Goal: Task Accomplishment & Management: Manage account settings

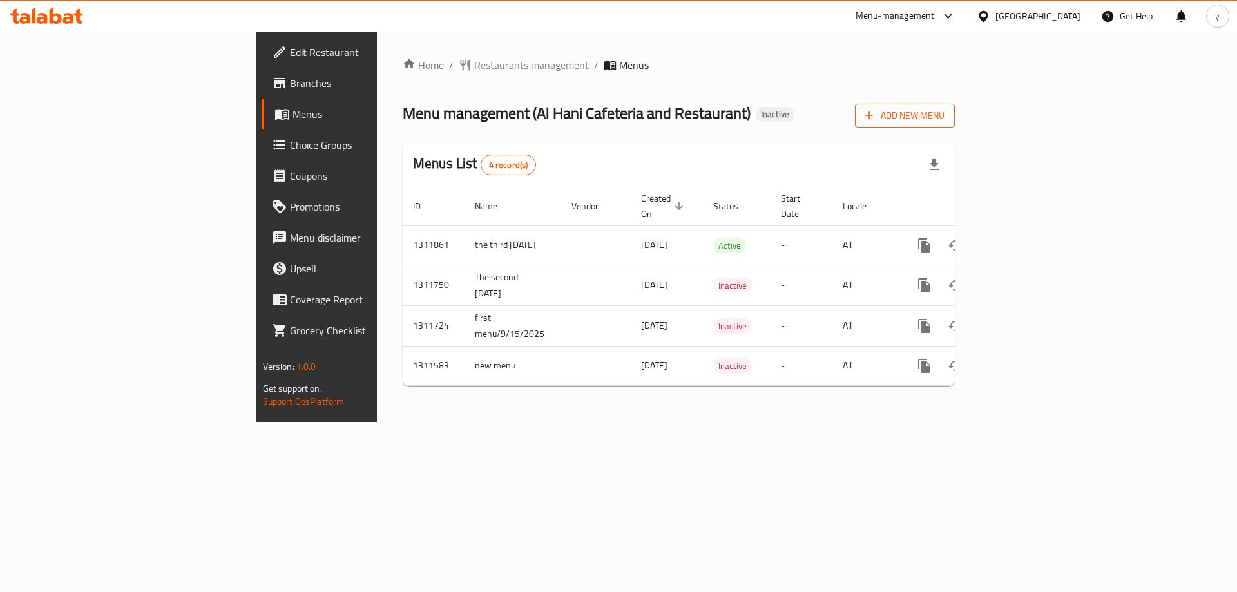
click at [944, 115] on span "Add New Menu" at bounding box center [904, 116] width 79 height 16
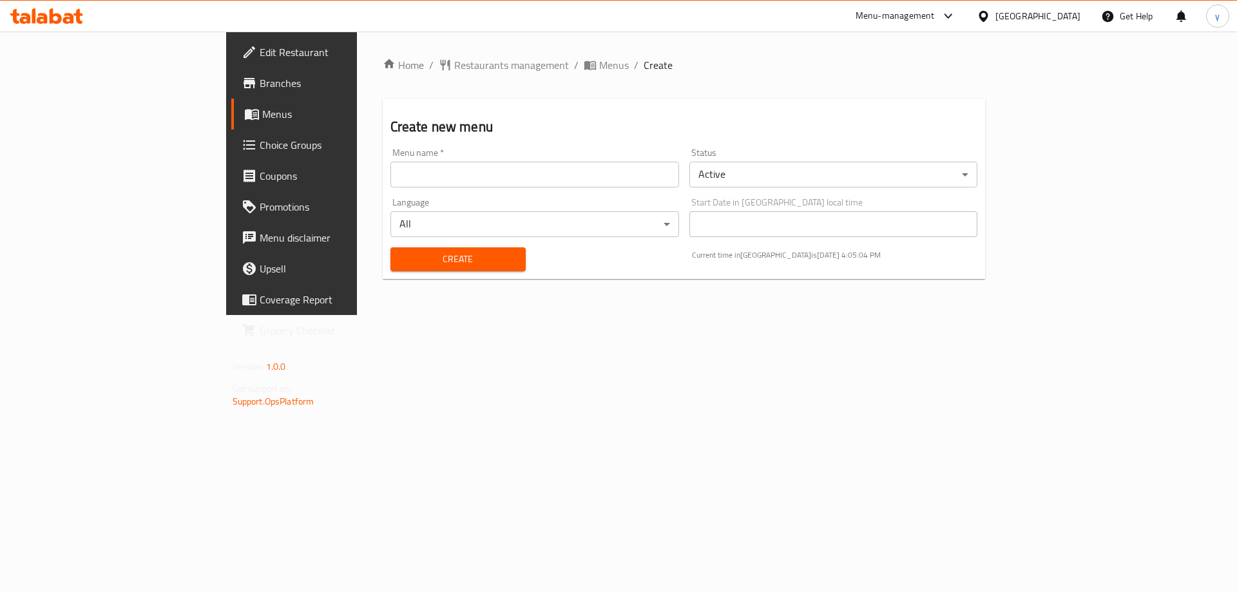
click at [506, 176] on input "text" at bounding box center [534, 175] width 289 height 26
type input "غ"
type input "[PERSON_NAME]17/9/2025"
click at [401, 263] on span "Create" at bounding box center [458, 259] width 115 height 16
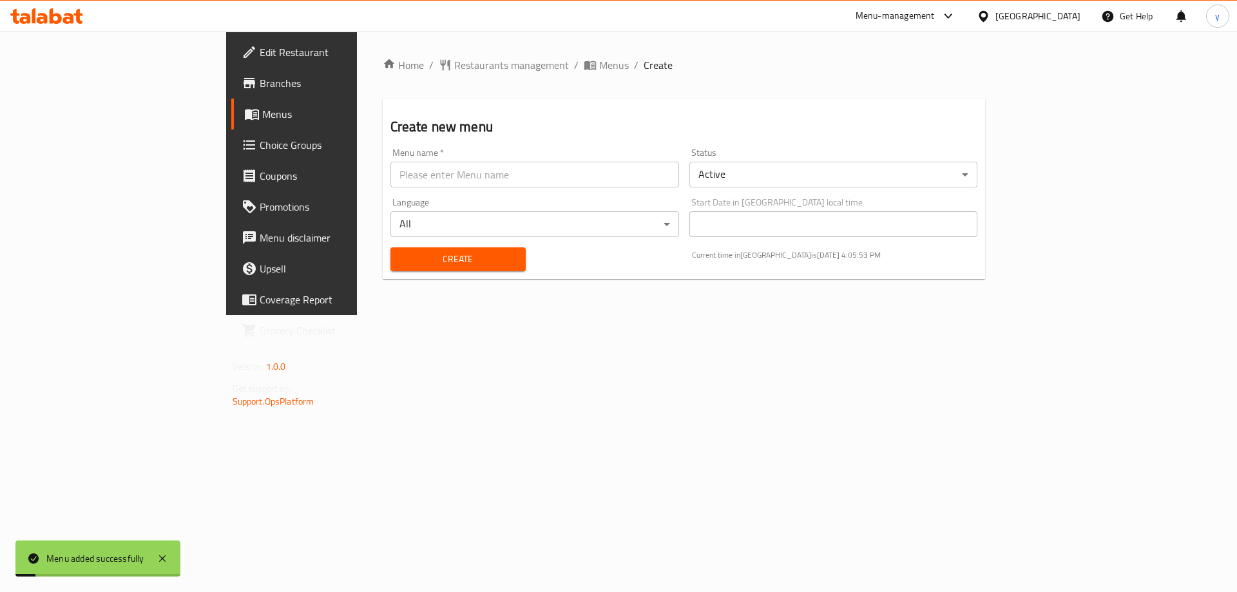
click at [262, 121] on span "Menus" at bounding box center [342, 113] width 160 height 15
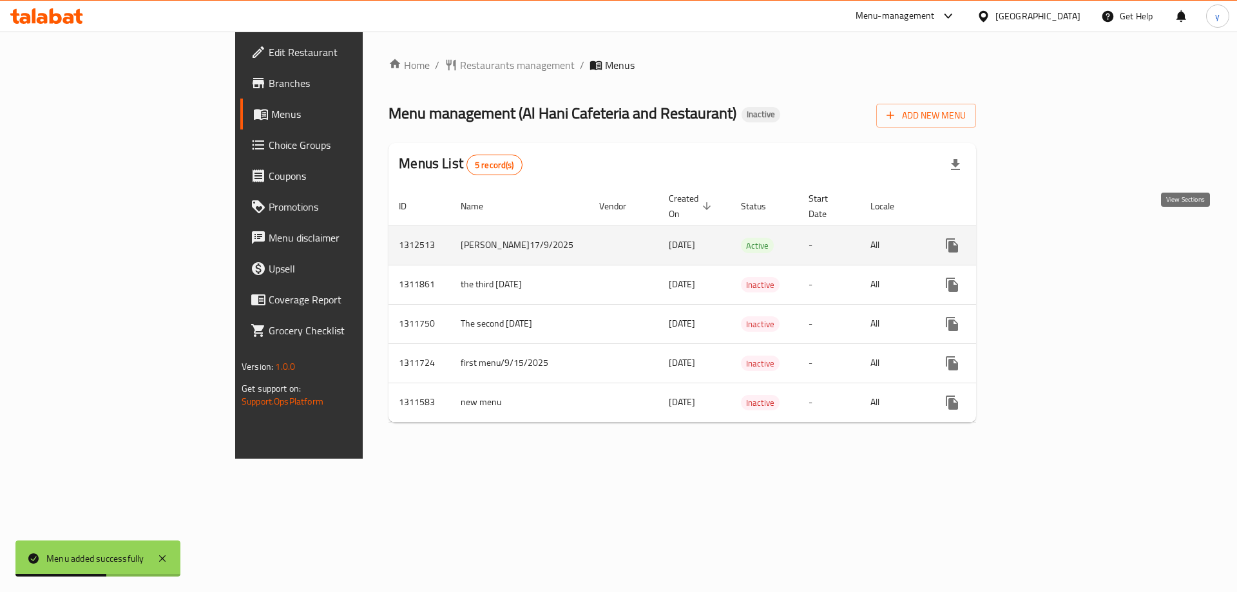
click at [1050, 240] on icon "enhanced table" at bounding box center [1045, 246] width 12 height 12
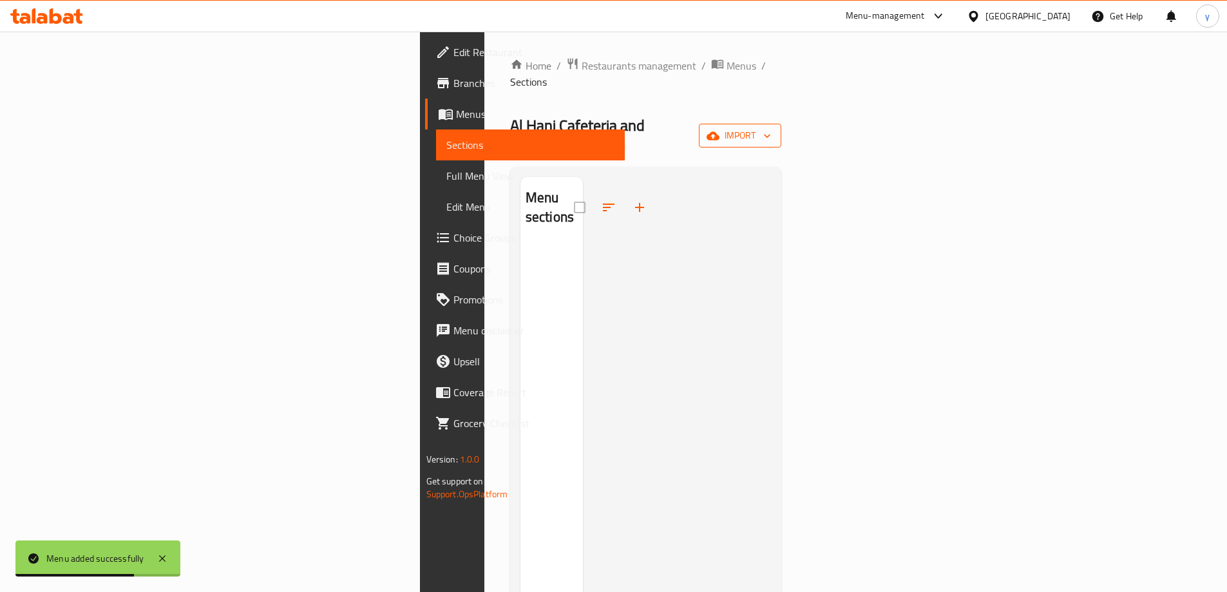
click at [771, 128] on span "import" at bounding box center [740, 136] width 62 height 16
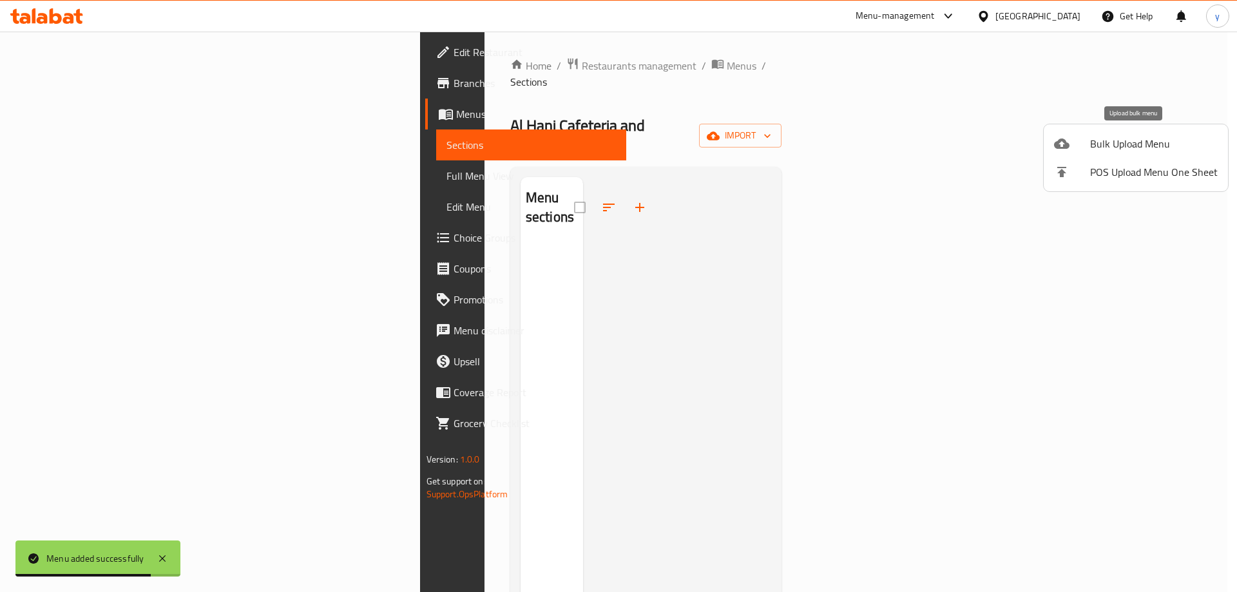
click at [1076, 148] on div at bounding box center [1072, 143] width 36 height 15
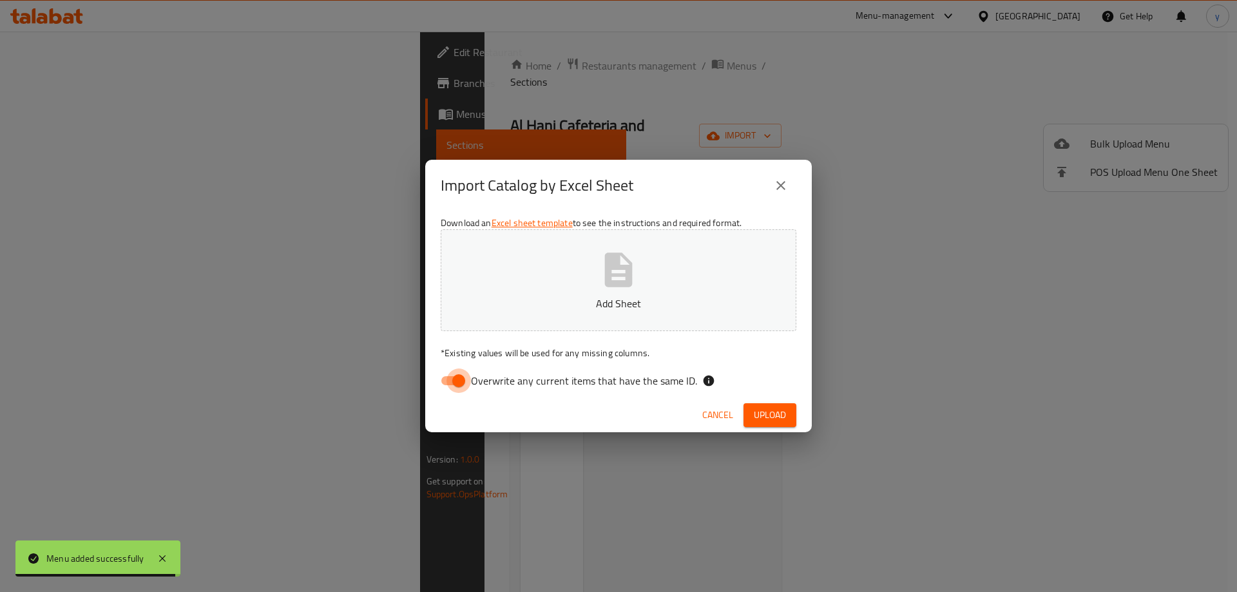
click at [462, 384] on input "Overwrite any current items that have the same ID." at bounding box center [458, 380] width 73 height 24
checkbox input "false"
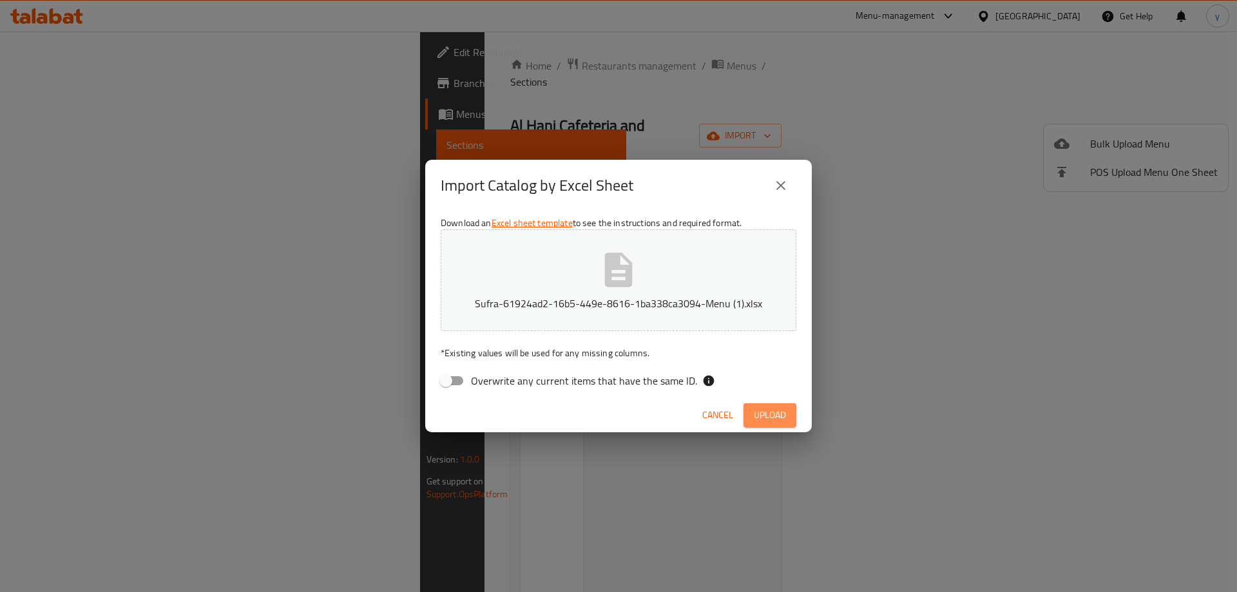
click at [769, 407] on span "Upload" at bounding box center [770, 415] width 32 height 16
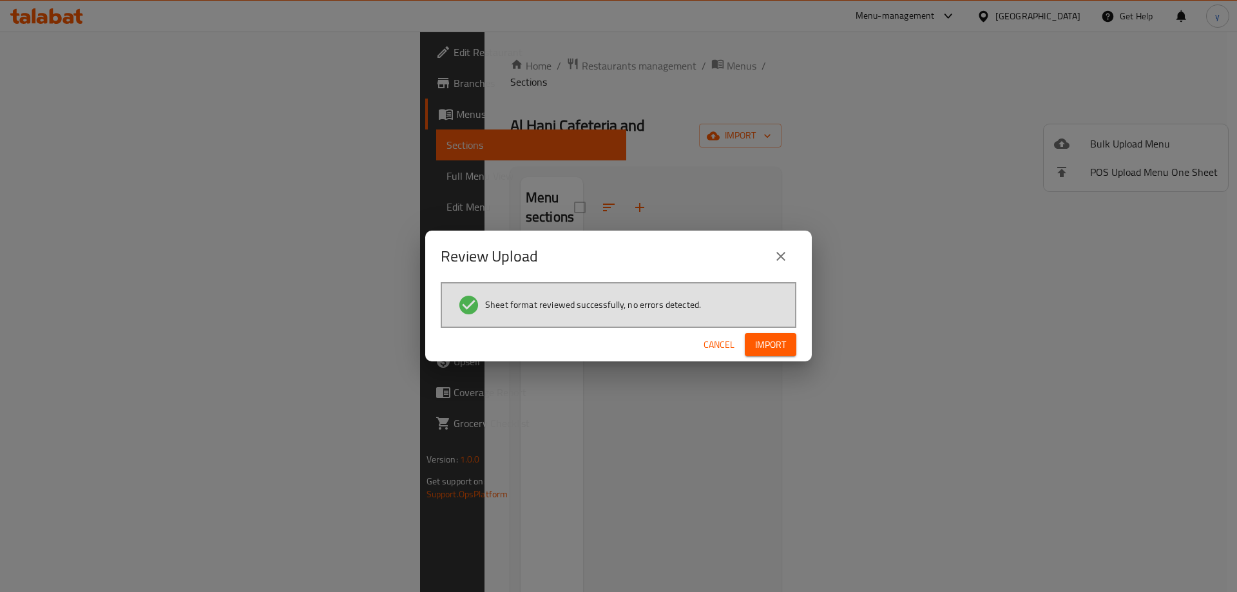
click at [763, 342] on span "Import" at bounding box center [770, 345] width 31 height 16
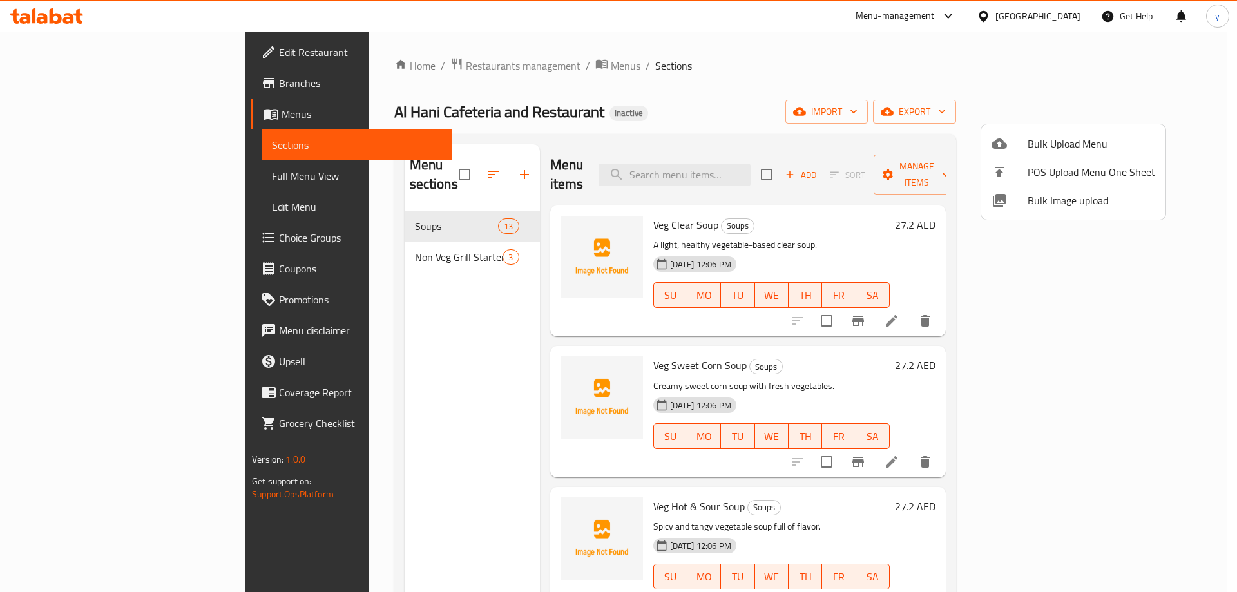
click at [80, 174] on div at bounding box center [618, 296] width 1237 height 592
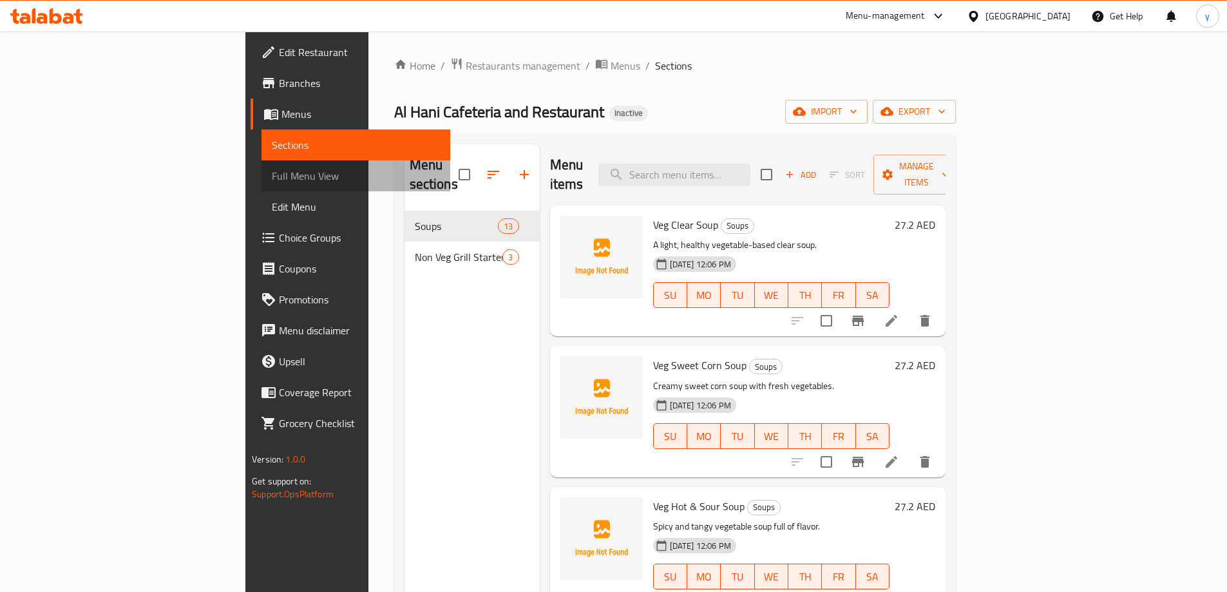
click at [272, 182] on span "Full Menu View" at bounding box center [356, 175] width 168 height 15
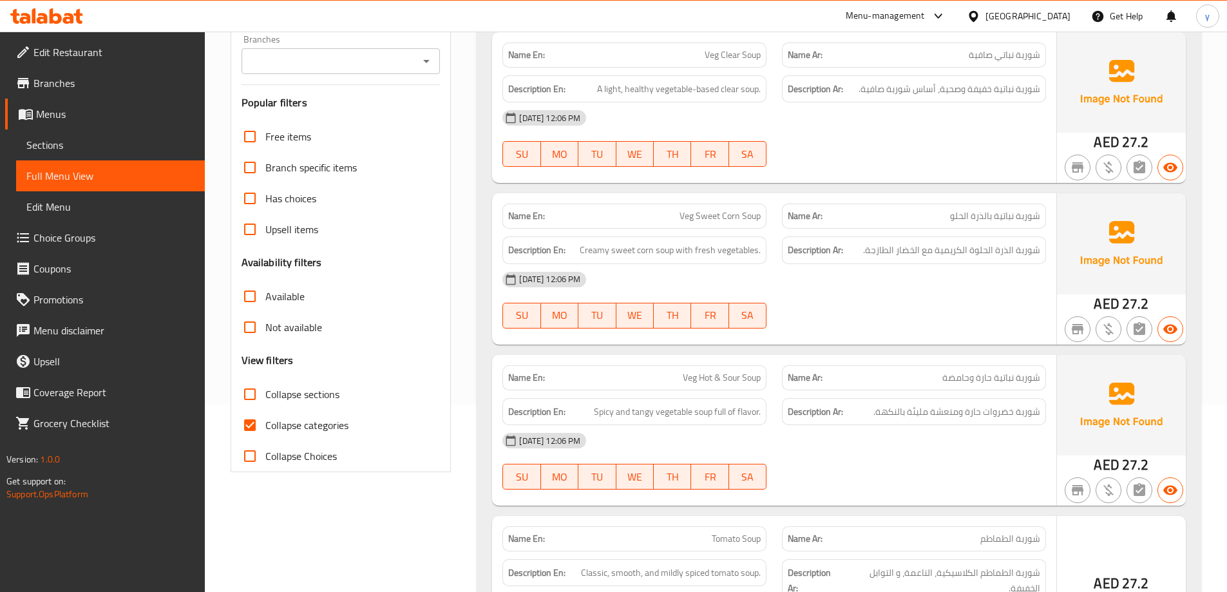
scroll to position [193, 0]
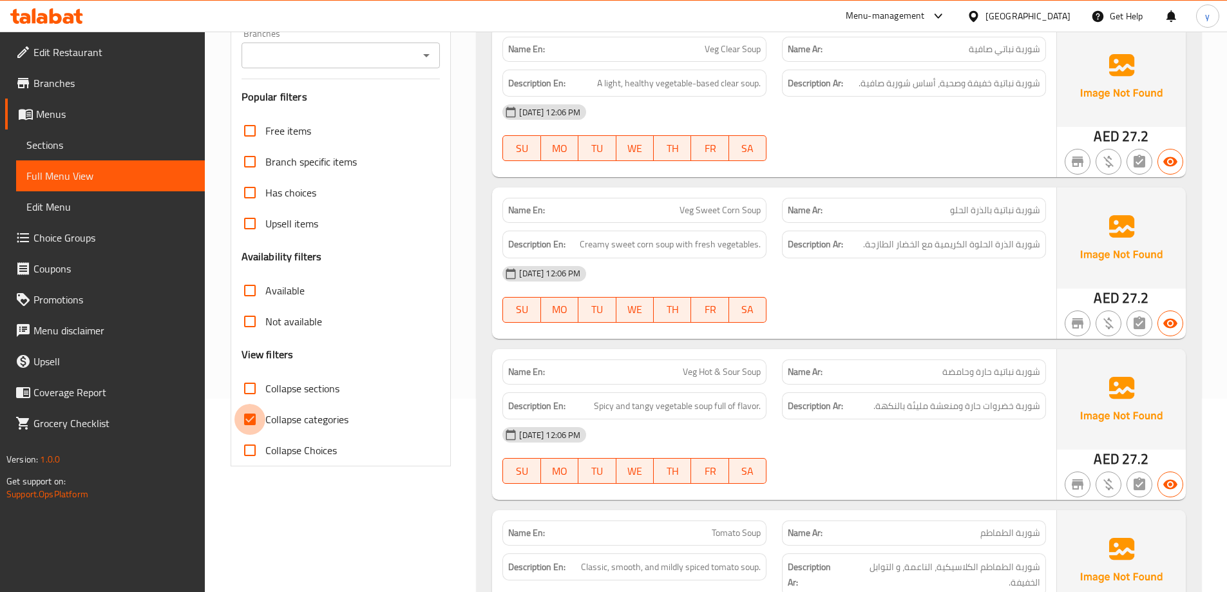
click at [264, 419] on input "Collapse categories" at bounding box center [249, 419] width 31 height 31
checkbox input "false"
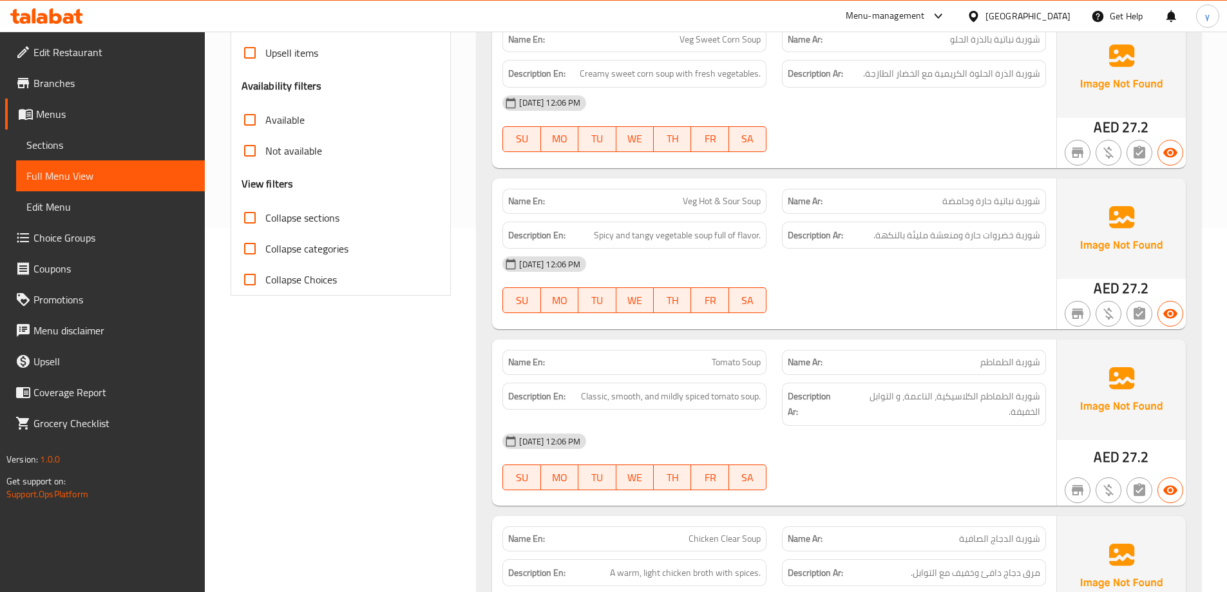
scroll to position [386, 0]
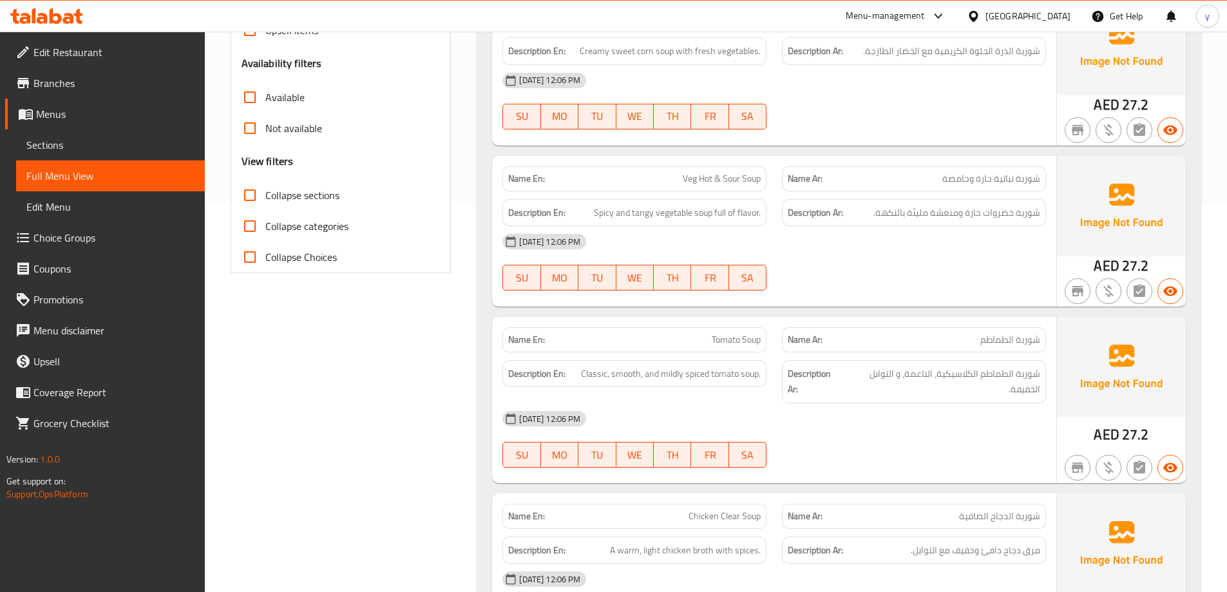
click at [78, 153] on link "Sections" at bounding box center [110, 144] width 189 height 31
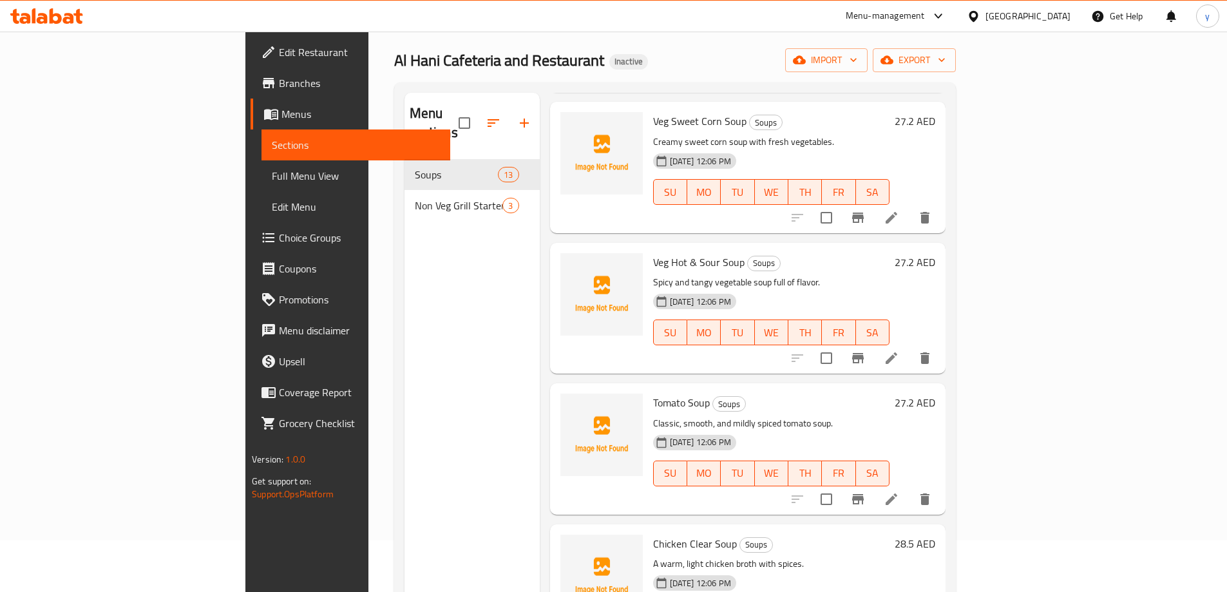
scroll to position [193, 0]
click at [897, 493] on icon at bounding box center [892, 499] width 12 height 12
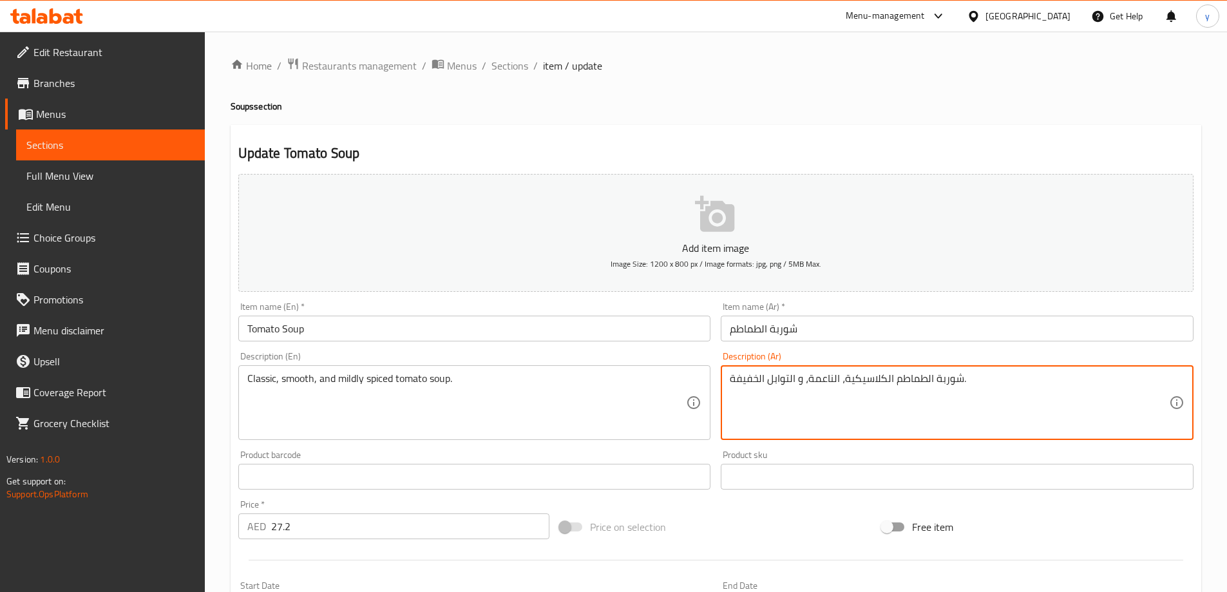
drag, startPoint x: 806, startPoint y: 379, endPoint x: 838, endPoint y: 379, distance: 32.2
paste textarea "موث"
click at [839, 384] on textarea "شوربة الطماطم الكلاسيكية، سموث، و التوابل الخفيفة." at bounding box center [949, 402] width 439 height 61
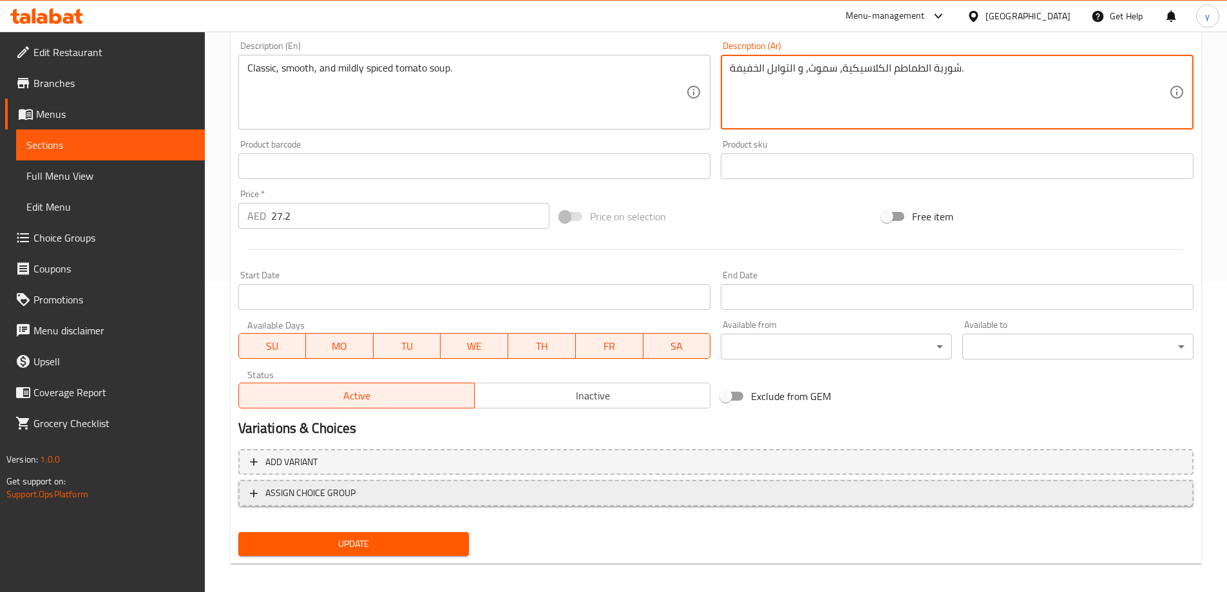
scroll to position [318, 0]
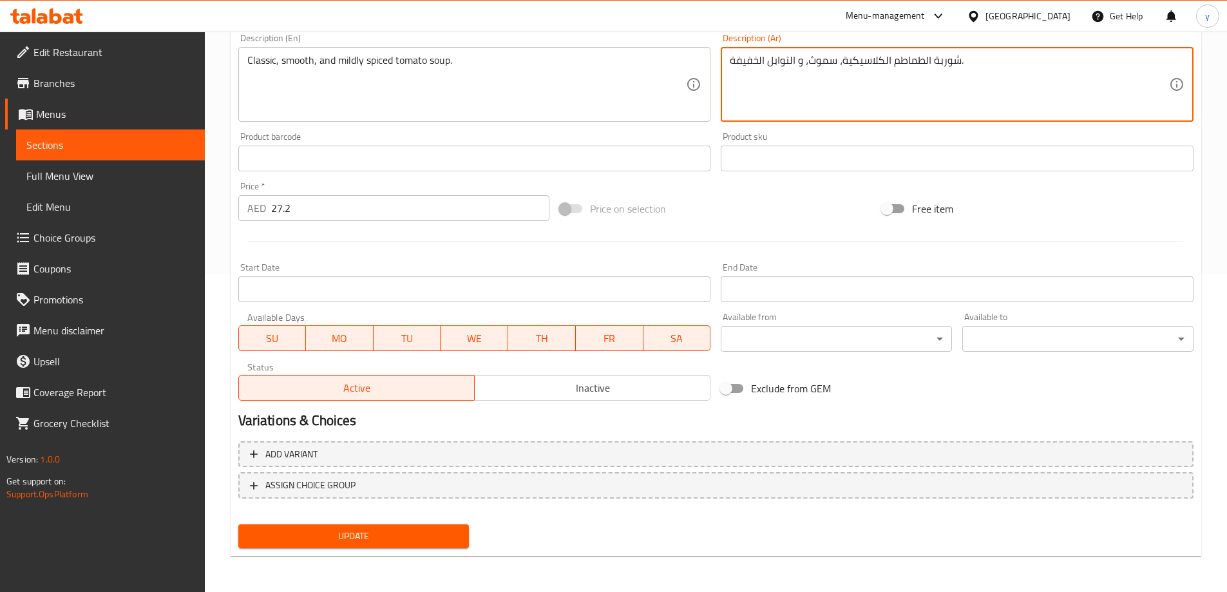
type textarea "شوربة الطماطم الكلاسيكية، سموث، و التوابل الخفيفة."
click at [419, 540] on span "Update" at bounding box center [354, 536] width 211 height 16
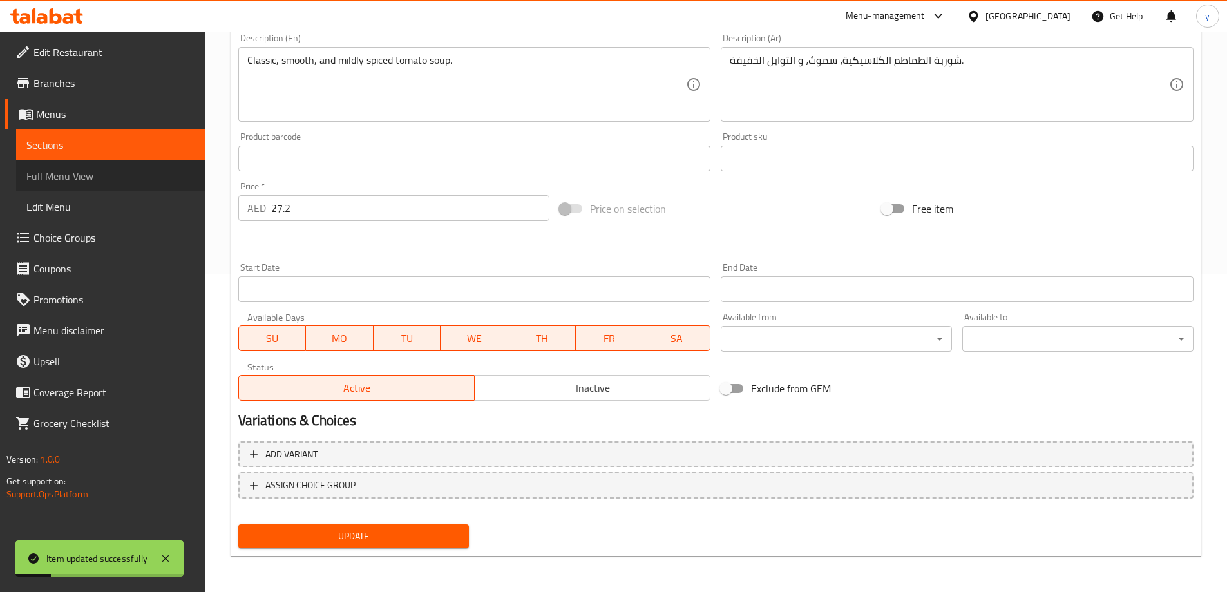
click at [108, 180] on span "Full Menu View" at bounding box center [110, 175] width 168 height 15
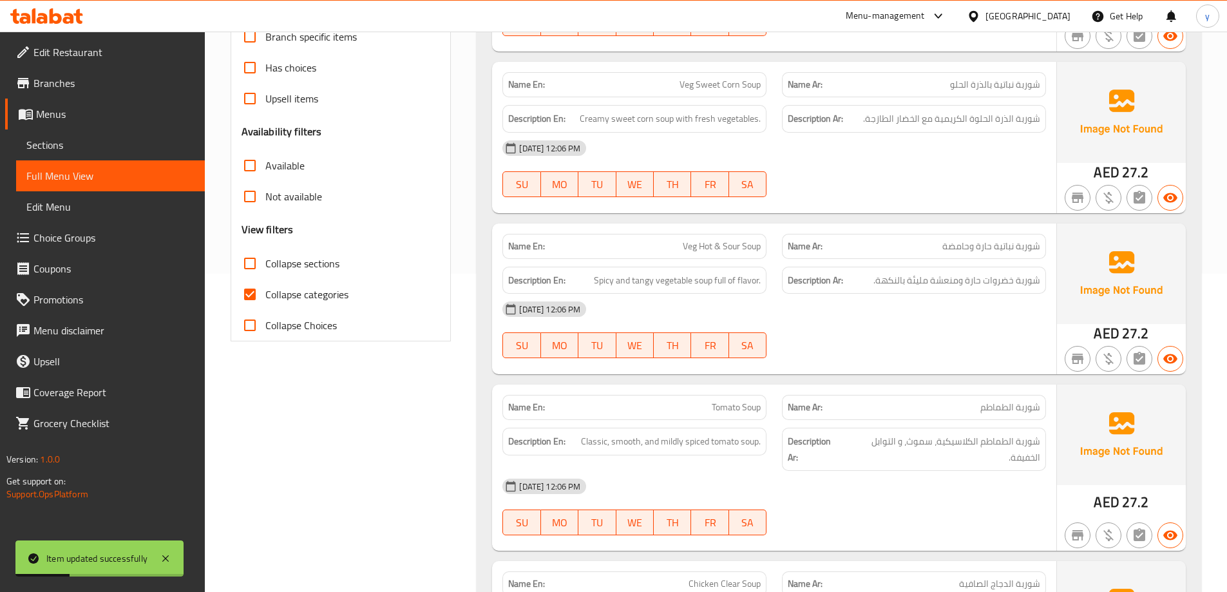
click at [269, 288] on span "Collapse categories" at bounding box center [306, 294] width 83 height 15
click at [265, 288] on input "Collapse categories" at bounding box center [249, 294] width 31 height 31
checkbox input "false"
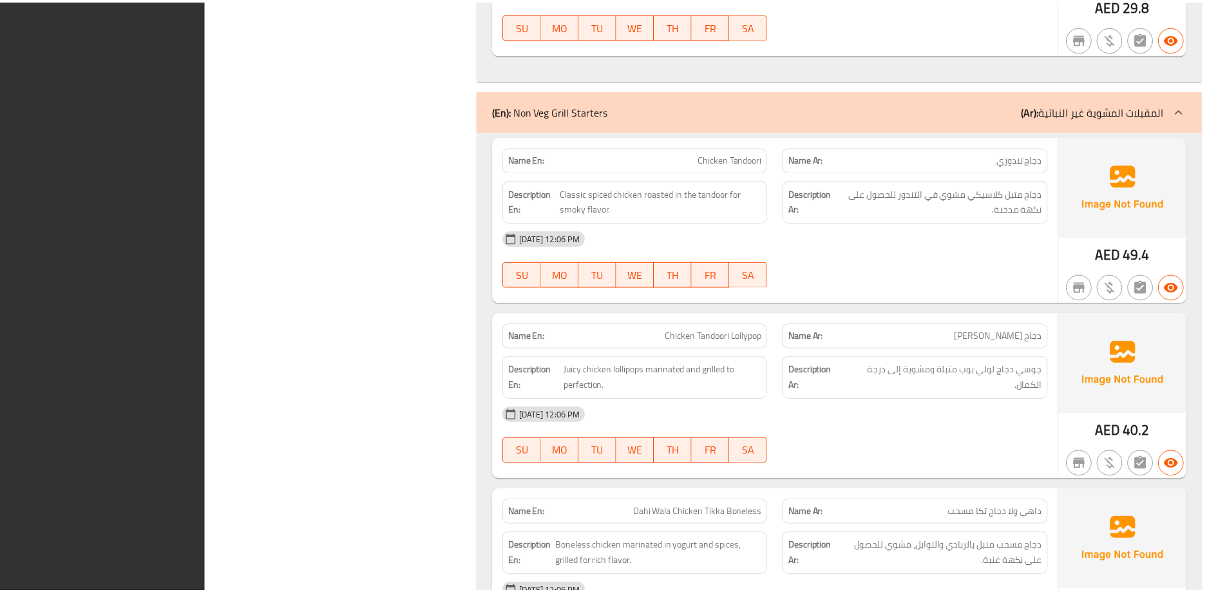
scroll to position [2427, 0]
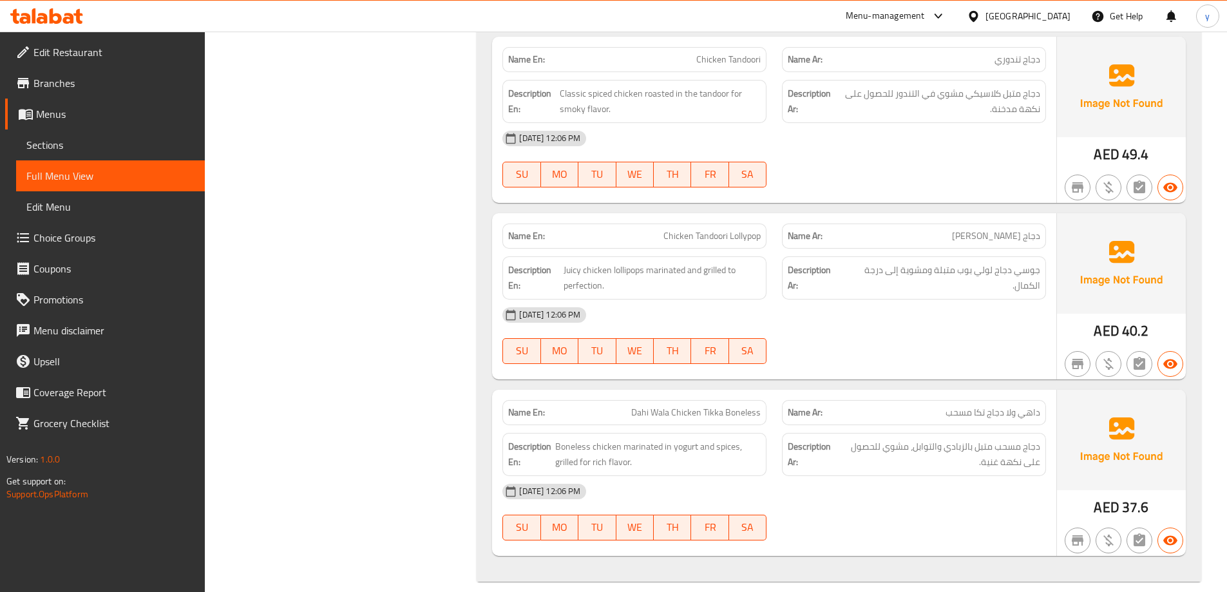
click at [108, 109] on span "Menus" at bounding box center [115, 113] width 158 height 15
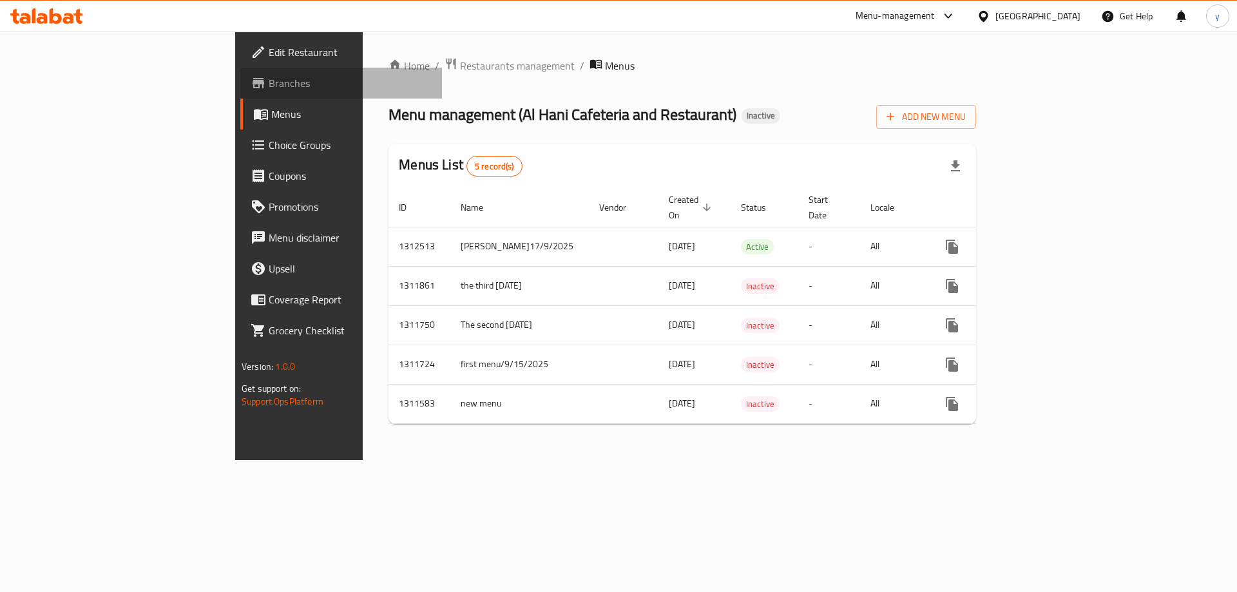
click at [269, 86] on span "Branches" at bounding box center [350, 82] width 163 height 15
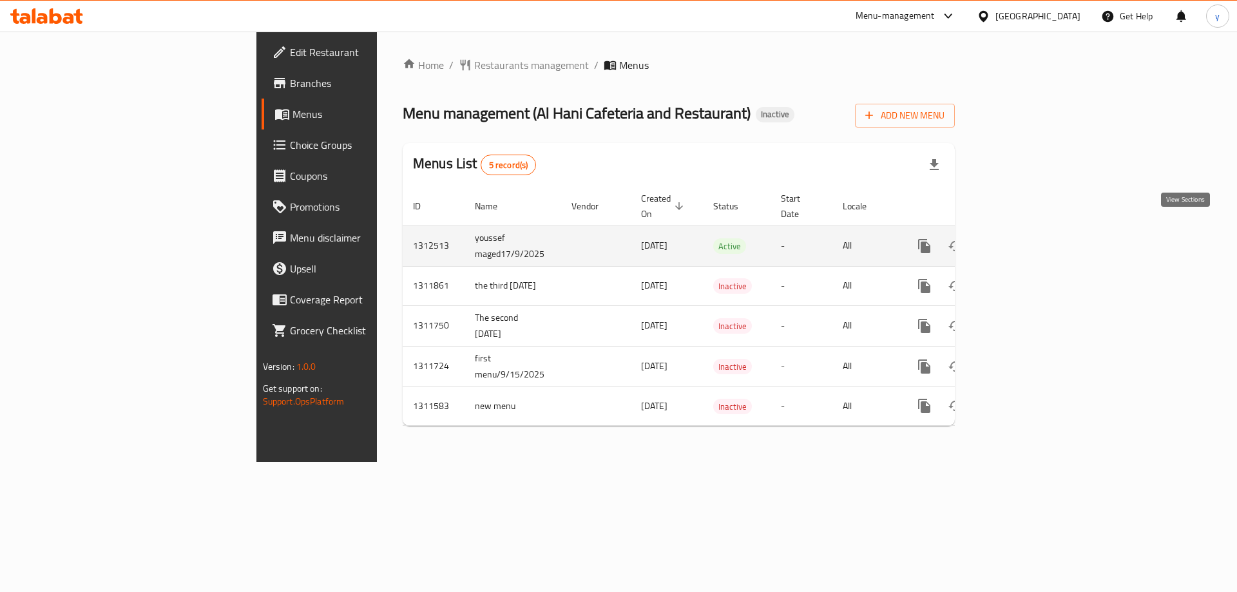
click at [1023, 240] on icon "enhanced table" at bounding box center [1017, 246] width 12 height 12
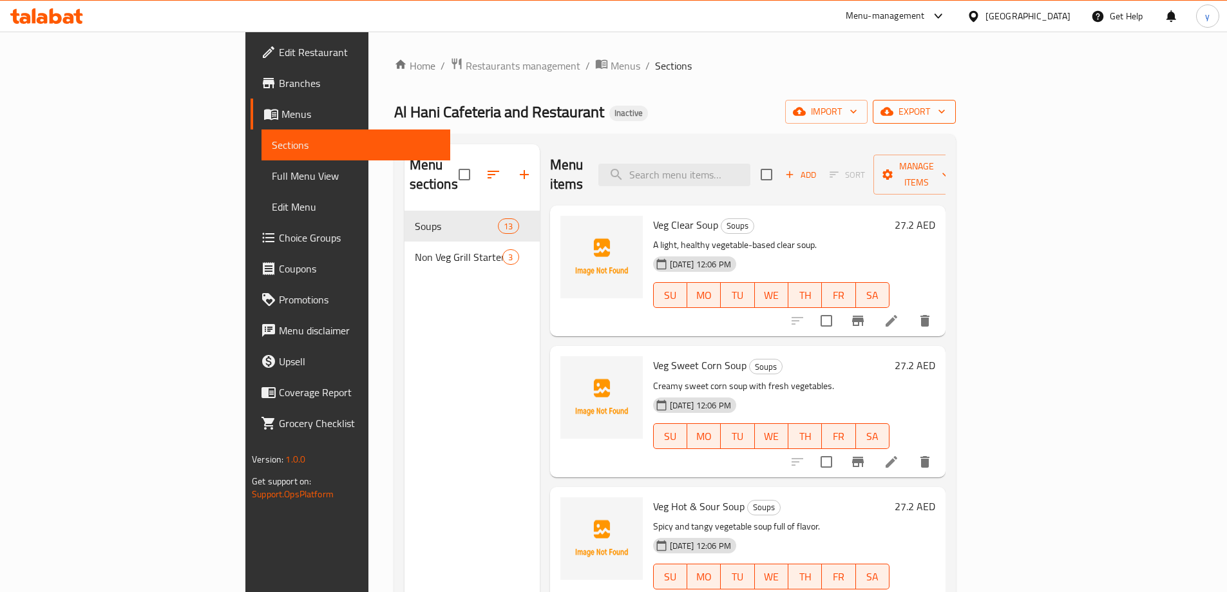
click at [945, 115] on span "export" at bounding box center [914, 112] width 62 height 16
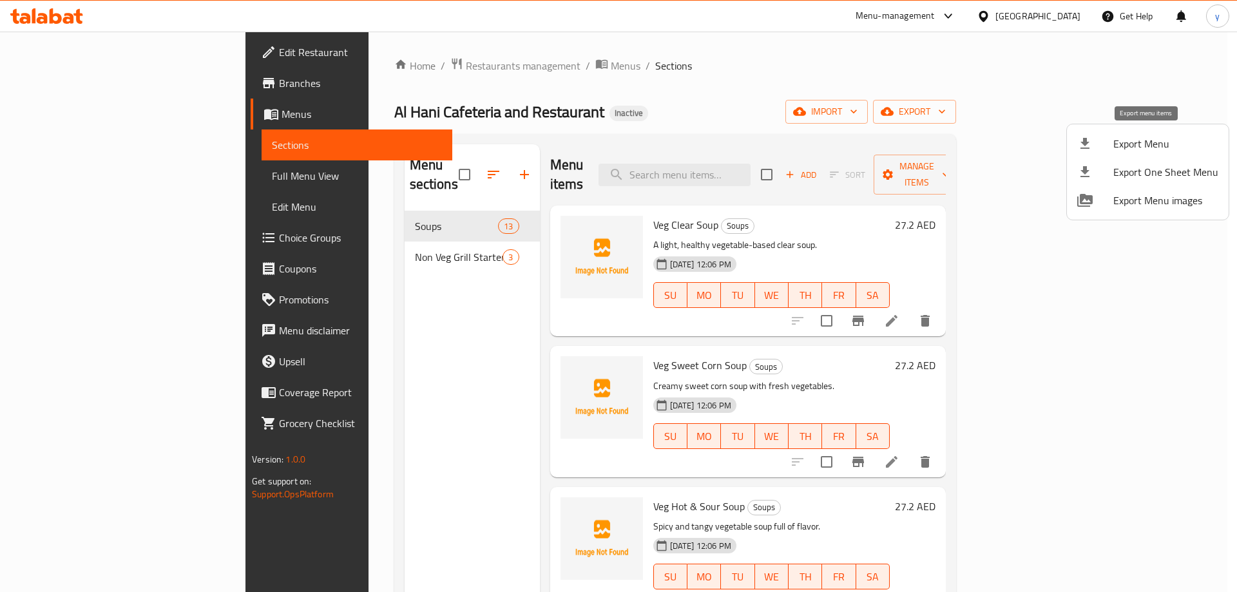
click at [1137, 146] on span "Export Menu" at bounding box center [1165, 143] width 105 height 15
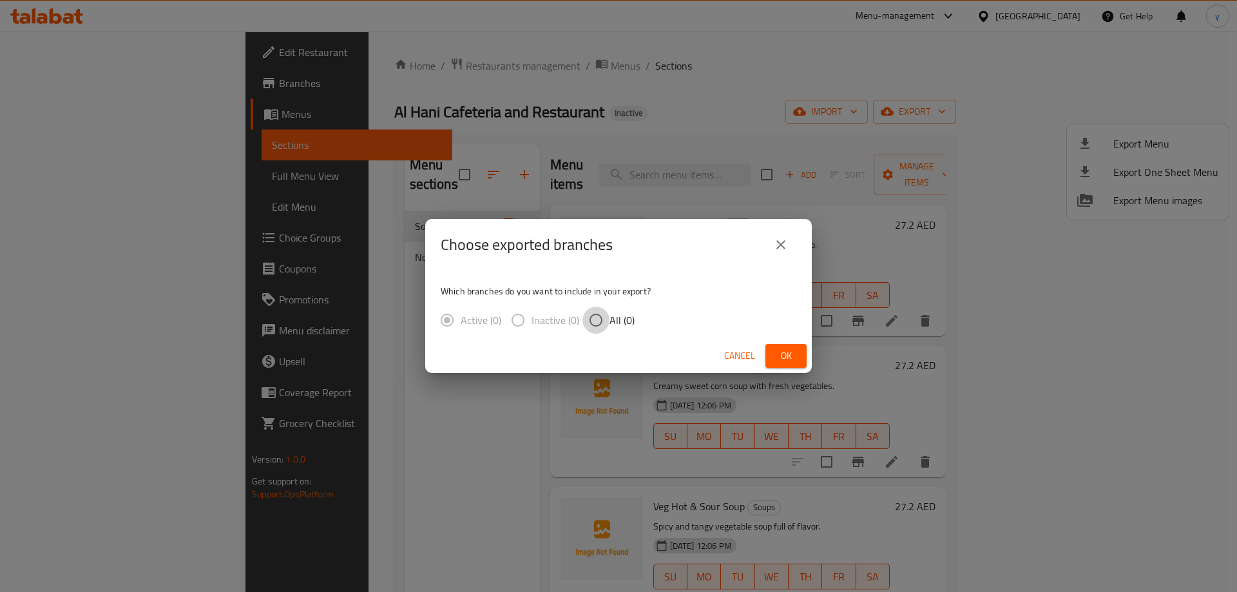
click at [608, 321] on input "All (0)" at bounding box center [595, 320] width 27 height 27
radio input "true"
click at [792, 359] on span "Ok" at bounding box center [785, 356] width 21 height 16
